Goal: Information Seeking & Learning: Learn about a topic

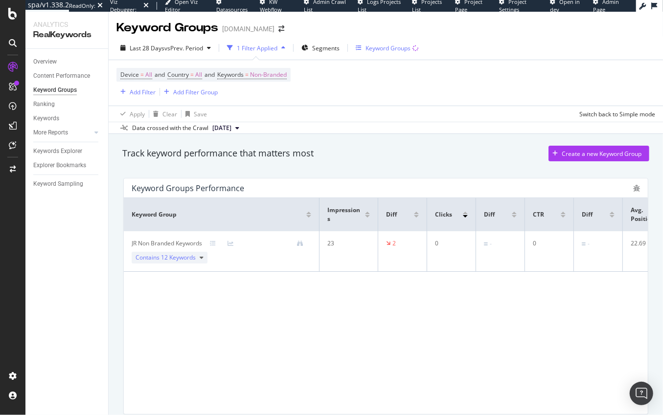
click at [388, 48] on div "Keyword Groups" at bounding box center [387, 48] width 45 height 8
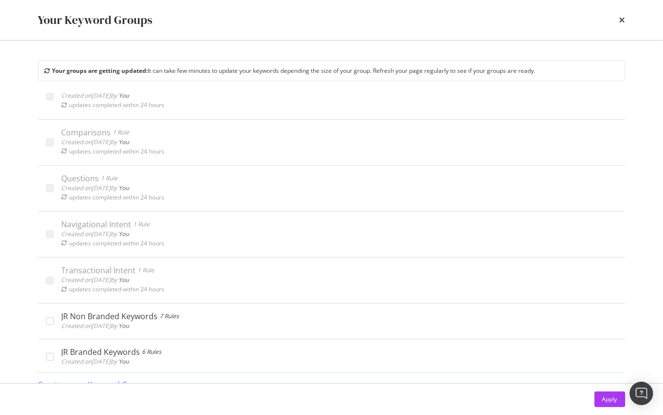
scroll to position [21, 0]
click at [619, 21] on icon "times" at bounding box center [622, 20] width 6 height 8
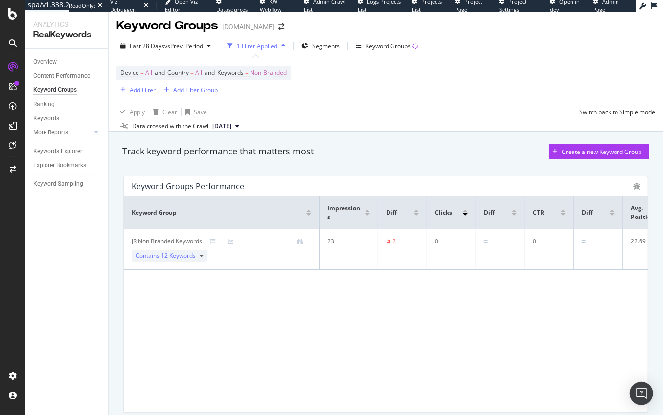
scroll to position [0, 0]
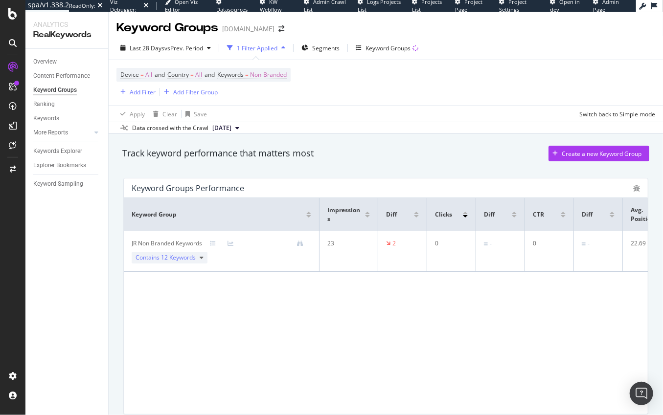
click at [173, 246] on div "JR Non Branded Keywords" at bounding box center [167, 243] width 70 height 9
click at [194, 257] on span "12 Keywords" at bounding box center [178, 257] width 35 height 8
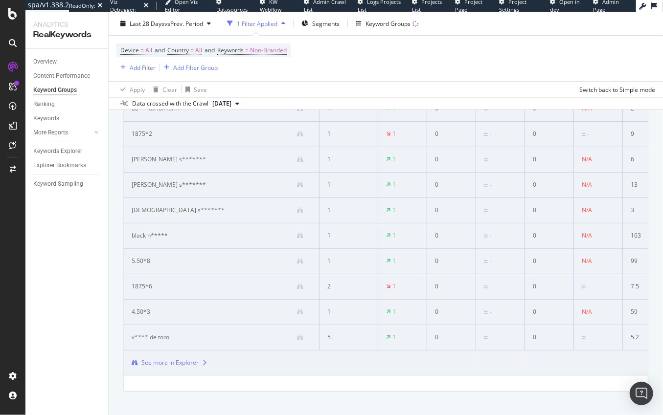
scroll to position [198, 0]
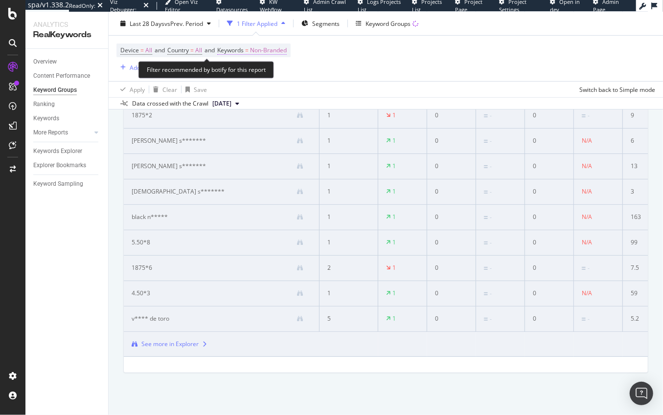
click at [279, 52] on span "Non-Branded" at bounding box center [268, 51] width 37 height 14
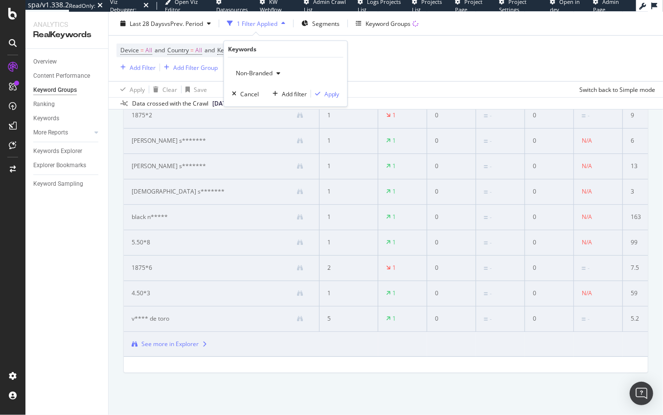
click at [269, 72] on span "Non-Branded" at bounding box center [252, 73] width 41 height 8
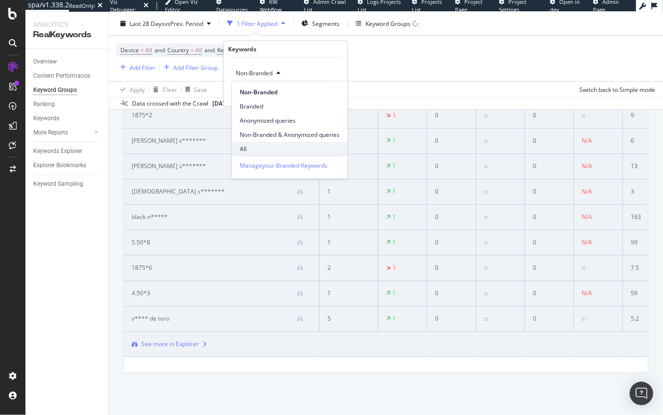
click at [245, 145] on span "All" at bounding box center [290, 149] width 100 height 9
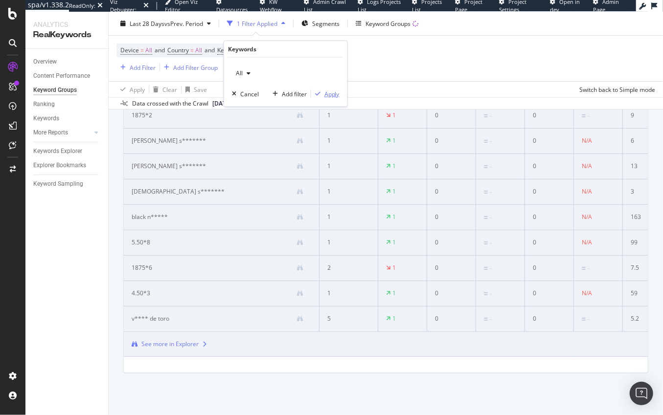
click at [327, 94] on div "Apply" at bounding box center [331, 94] width 15 height 8
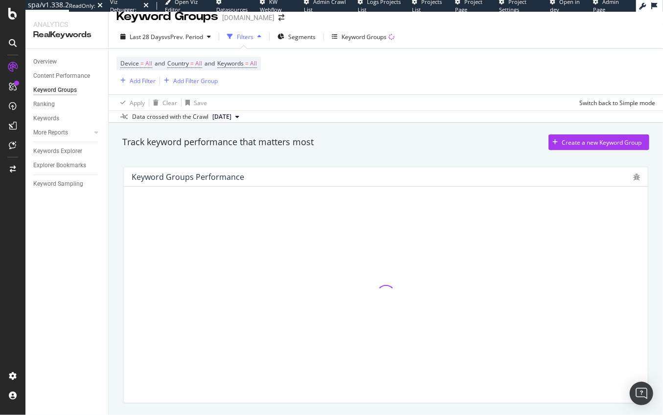
scroll to position [12, 0]
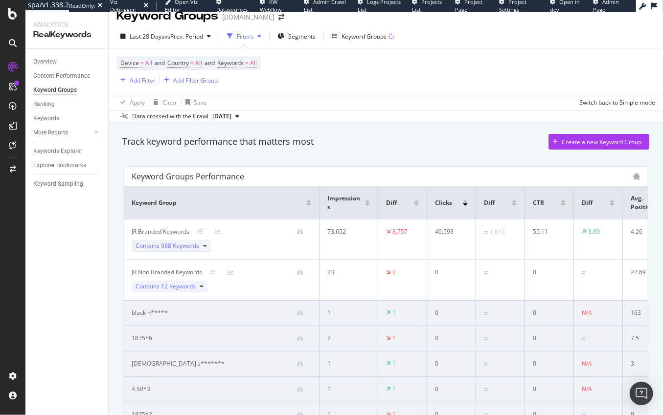
click at [180, 243] on span "988 Keywords" at bounding box center [180, 246] width 38 height 8
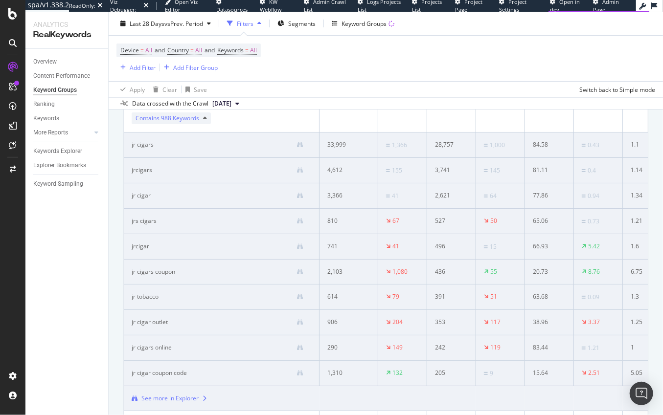
scroll to position [0, 0]
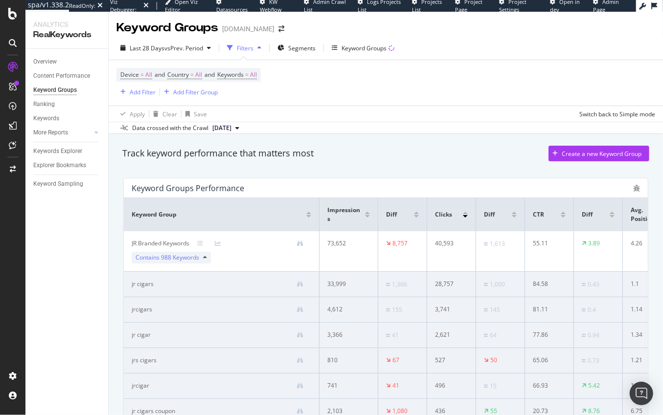
click at [160, 245] on div "JR Branded Keywords" at bounding box center [161, 243] width 58 height 9
click at [206, 257] on div "Contains 988 Keywords" at bounding box center [171, 258] width 79 height 12
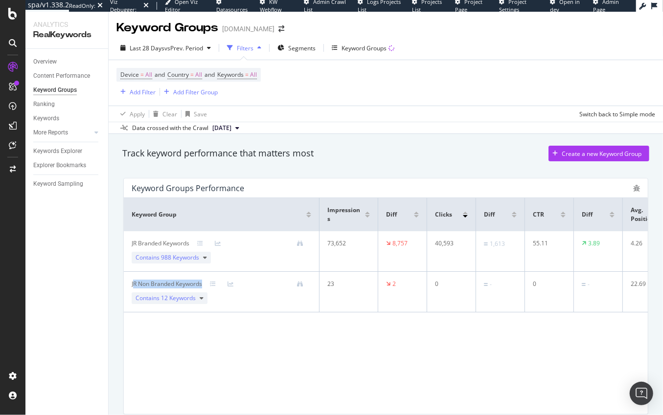
drag, startPoint x: 132, startPoint y: 284, endPoint x: 213, endPoint y: 287, distance: 80.8
click at [213, 287] on div "JR Non Branded Keywords" at bounding box center [222, 284] width 180 height 9
